Goal: Task Accomplishment & Management: Manage account settings

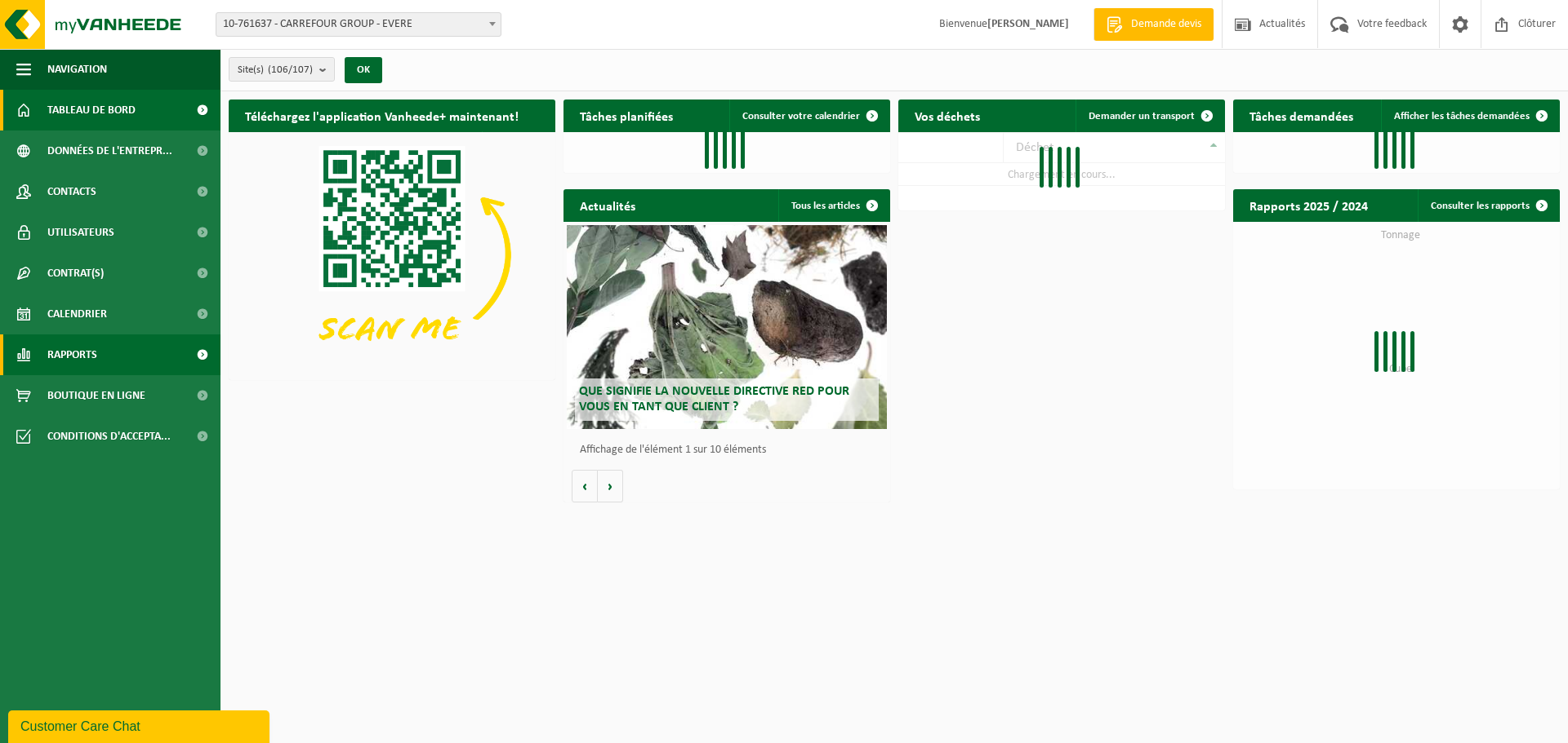
click at [196, 350] on span at bounding box center [202, 355] width 37 height 41
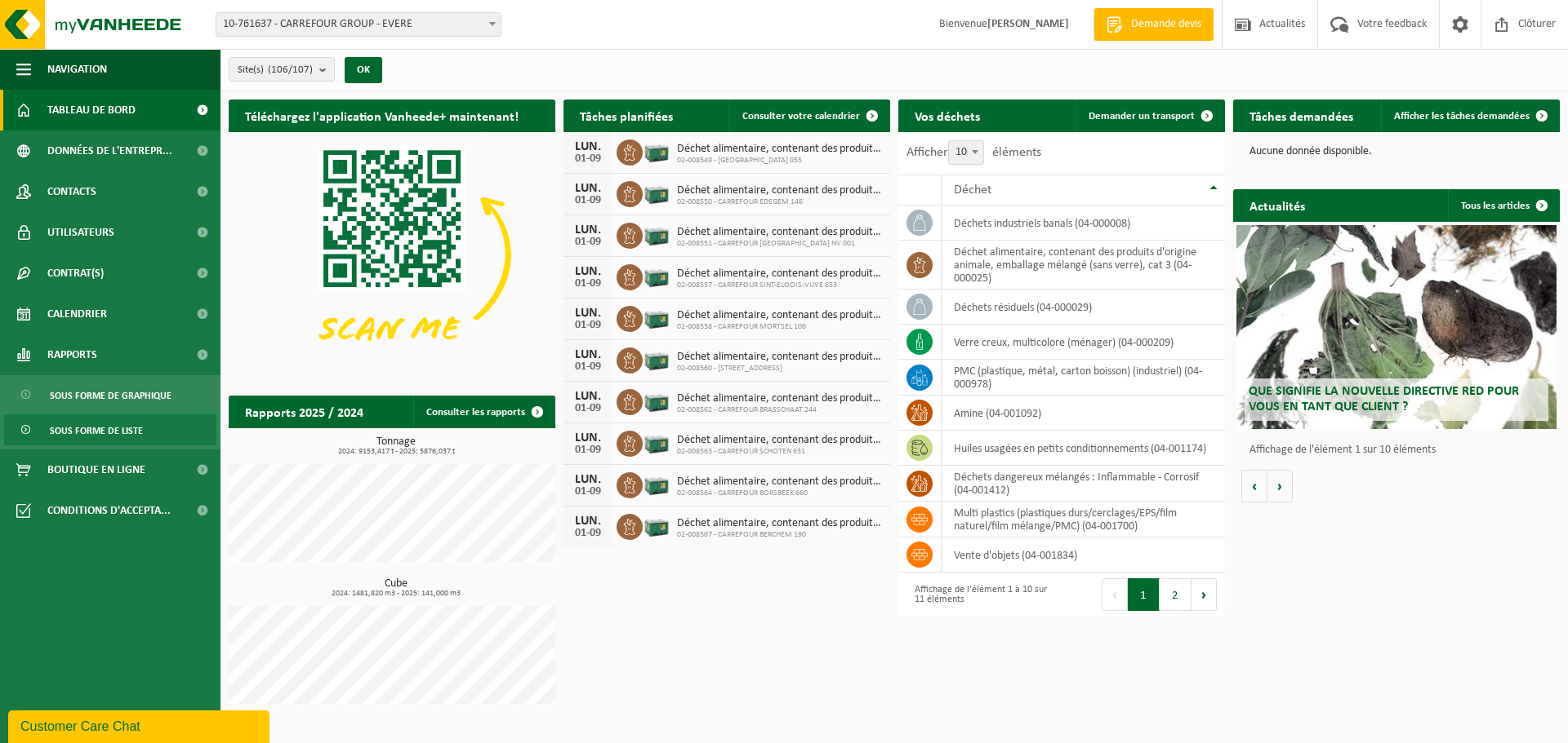
click at [100, 436] on span "Sous forme de liste" at bounding box center [96, 431] width 93 height 31
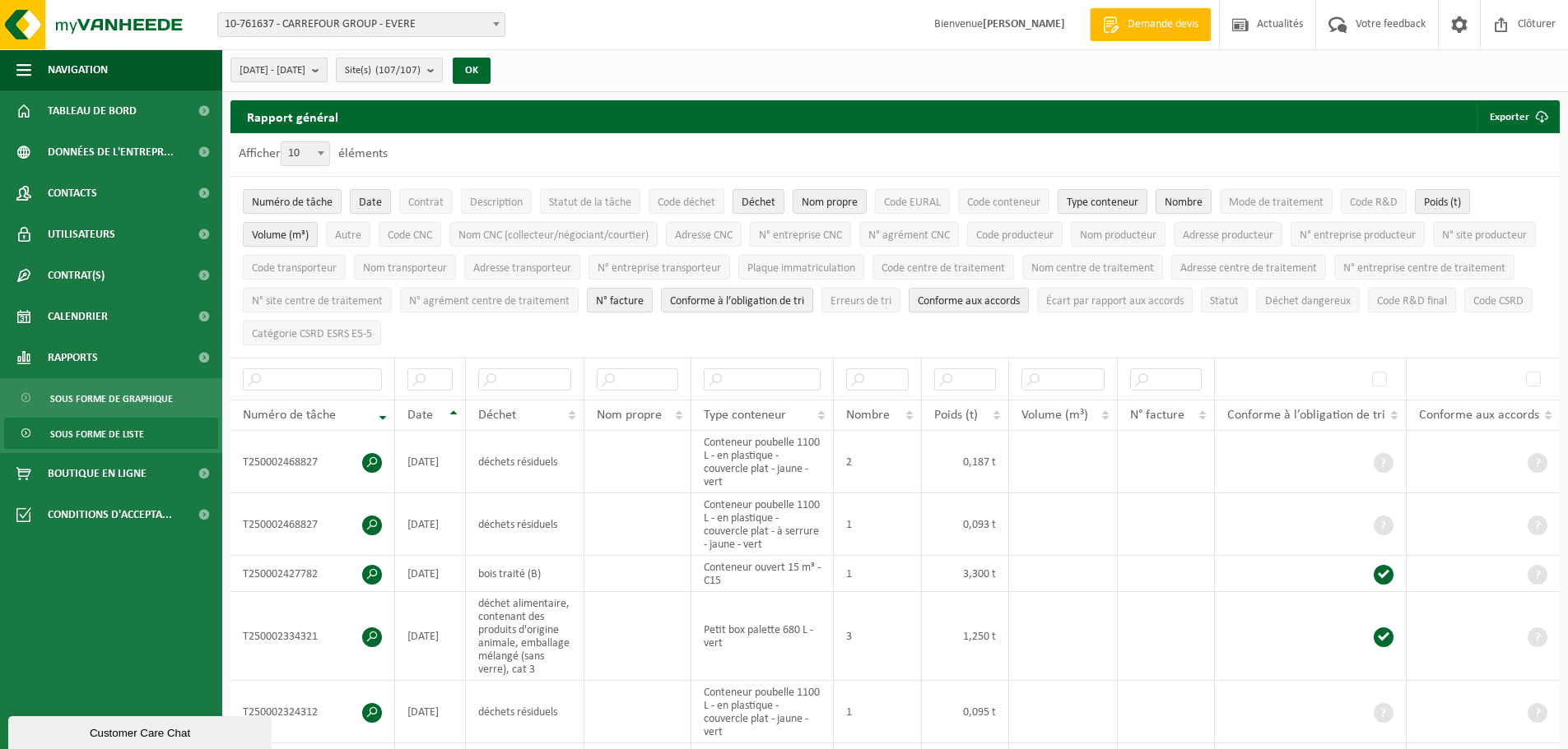
click at [305, 67] on span "2025-04-01 - 2025-09-01" at bounding box center [272, 70] width 66 height 24
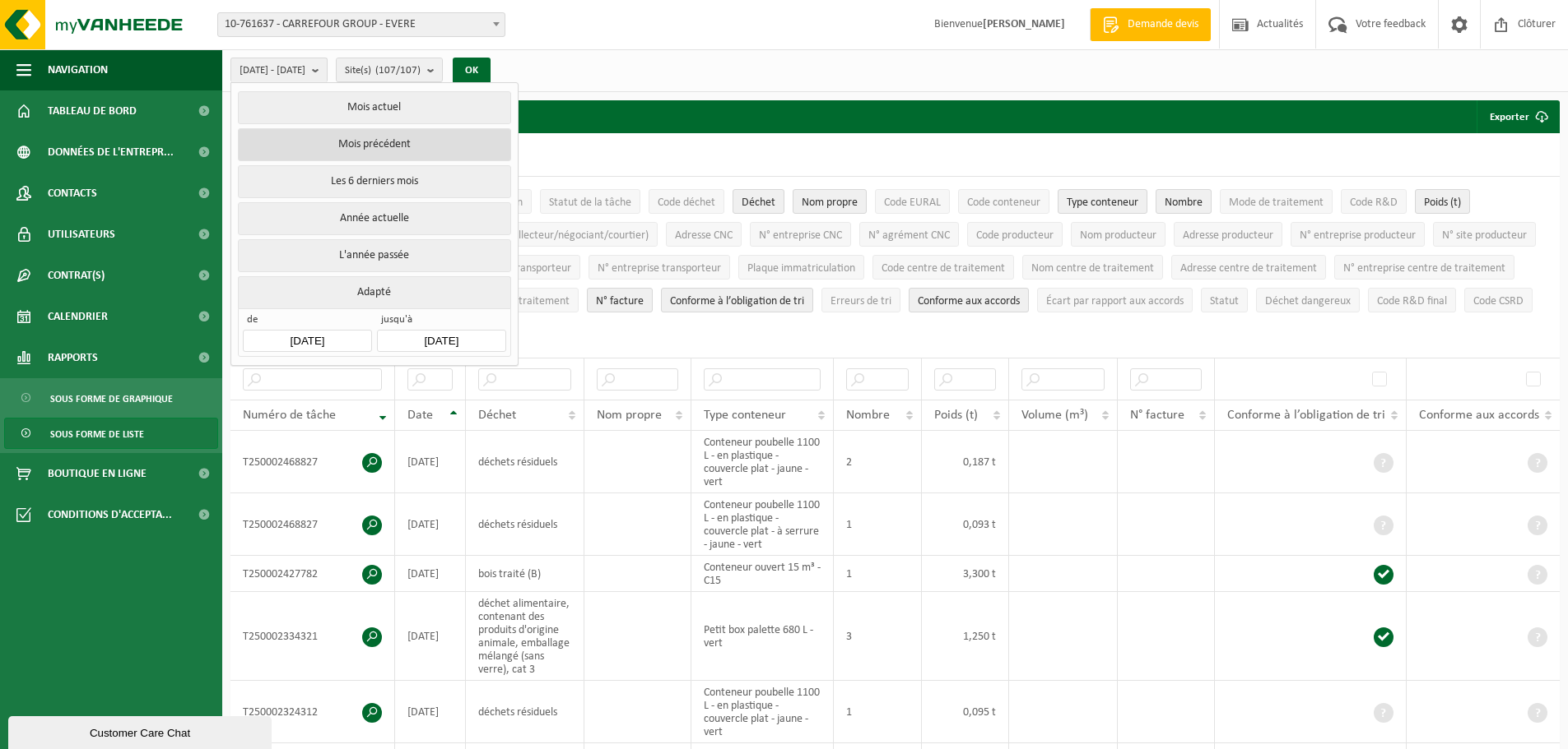
click at [467, 140] on button "Mois précédent" at bounding box center [373, 145] width 273 height 33
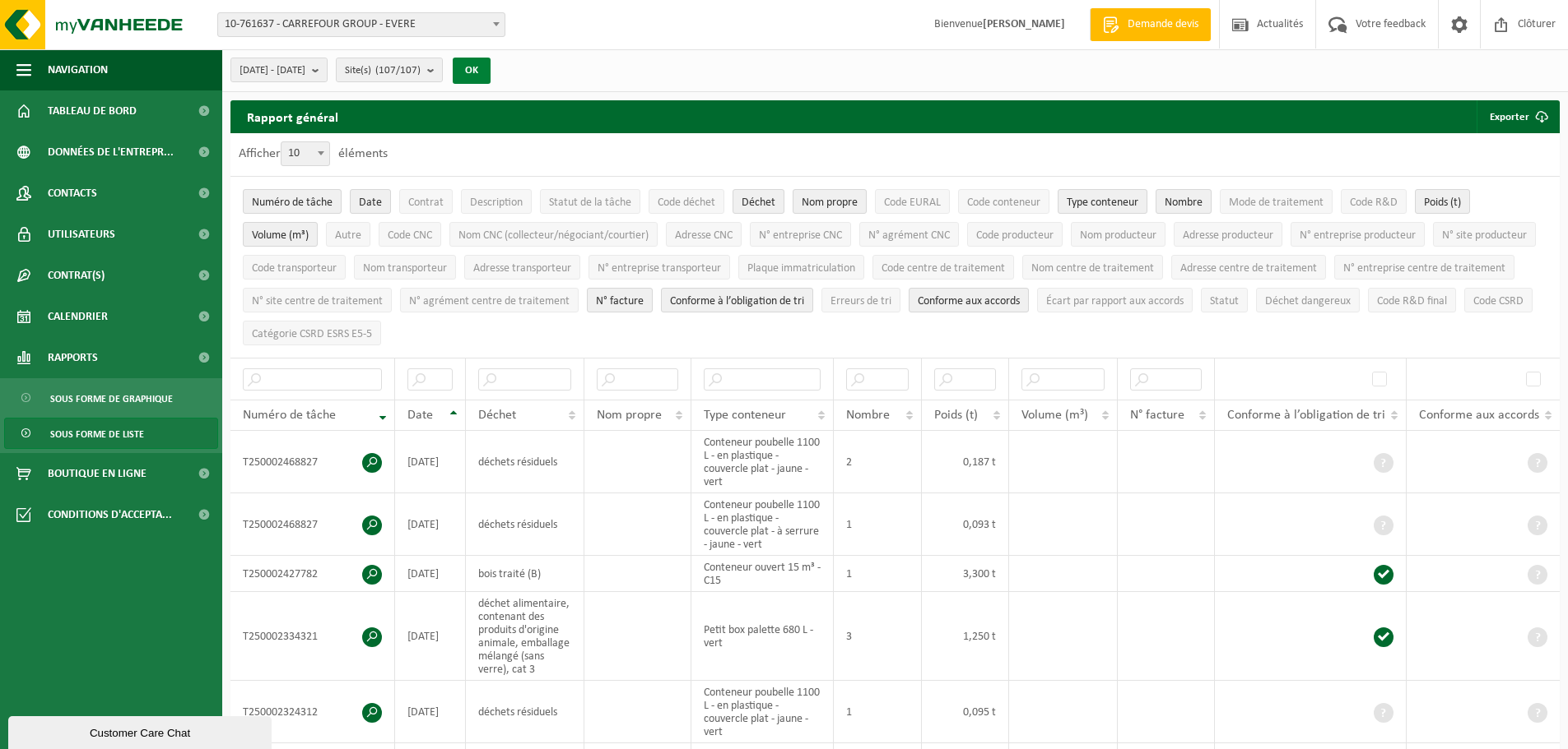
click at [490, 67] on button "OK" at bounding box center [471, 70] width 38 height 26
click at [1517, 126] on button "Exporter" at bounding box center [1517, 117] width 82 height 33
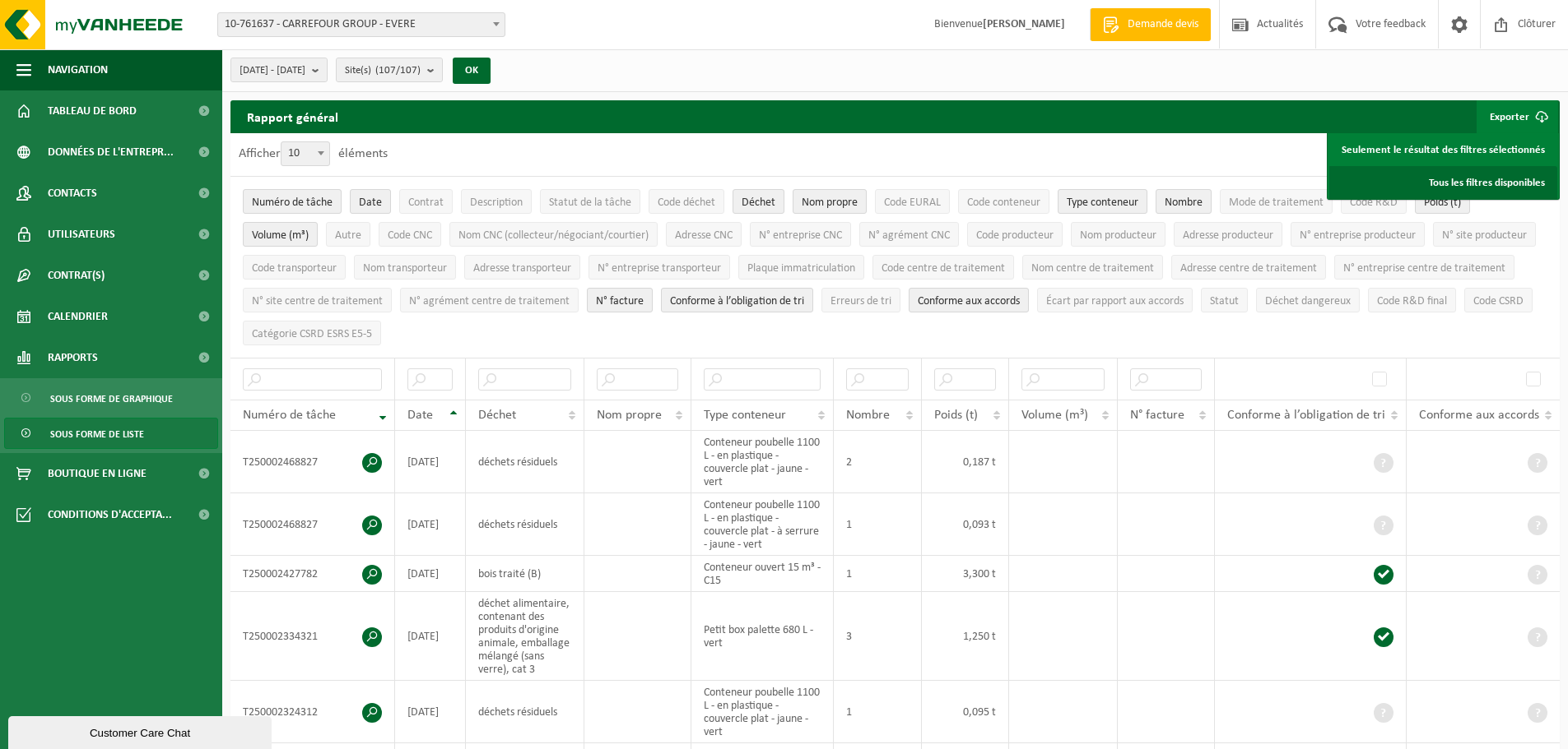
click at [1503, 179] on link "Tous les filtres disponibles" at bounding box center [1443, 183] width 228 height 33
